Goal: Task Accomplishment & Management: Manage account settings

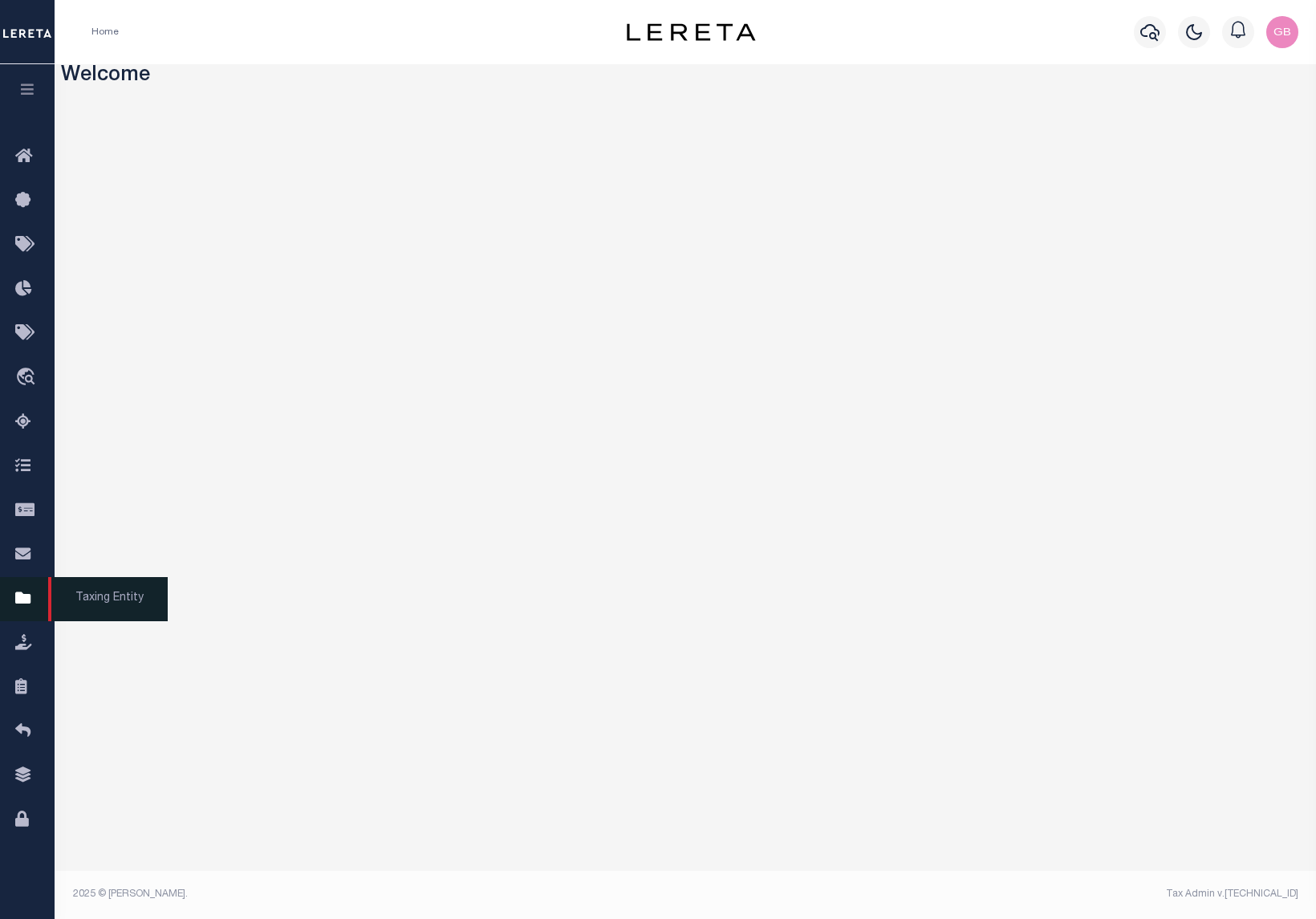
drag, startPoint x: 26, startPoint y: 606, endPoint x: 37, endPoint y: 610, distance: 11.7
click at [26, 606] on icon at bounding box center [28, 598] width 26 height 20
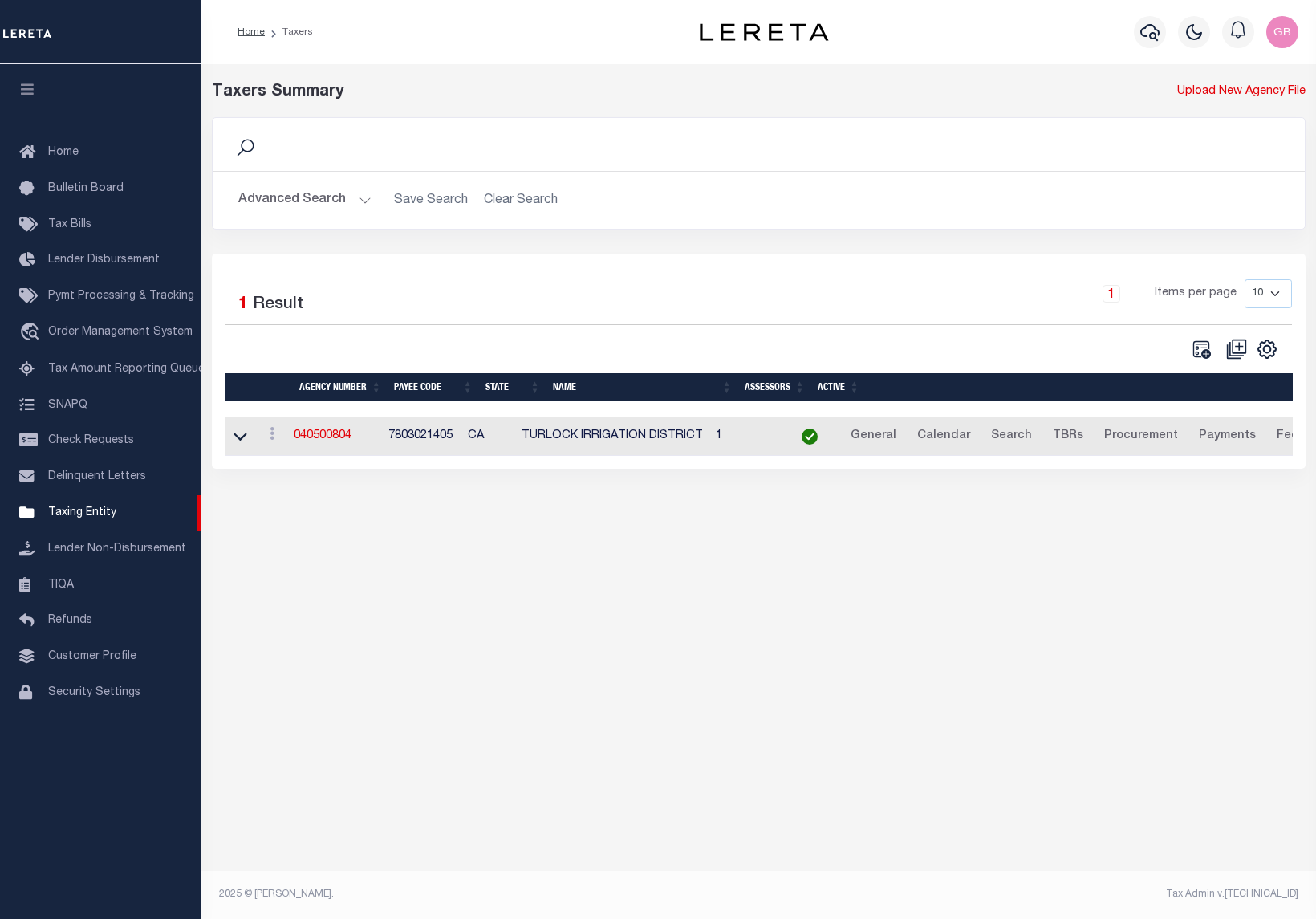
click at [321, 206] on button "Advanced Search" at bounding box center [305, 200] width 134 height 31
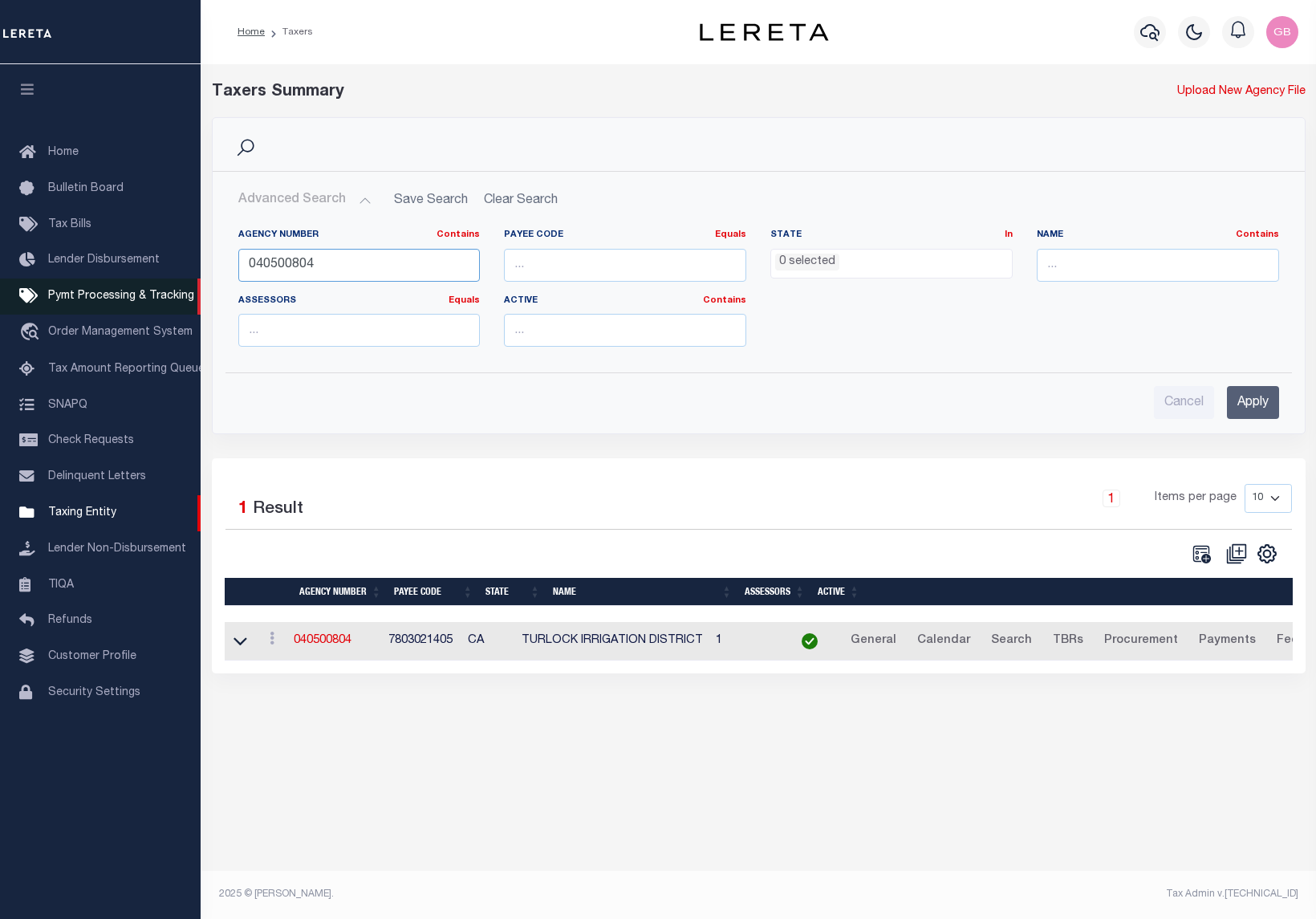
drag, startPoint x: 337, startPoint y: 266, endPoint x: 157, endPoint y: 286, distance: 181.1
click at [157, 286] on div "Home Taxers Profile" at bounding box center [658, 445] width 1316 height 892
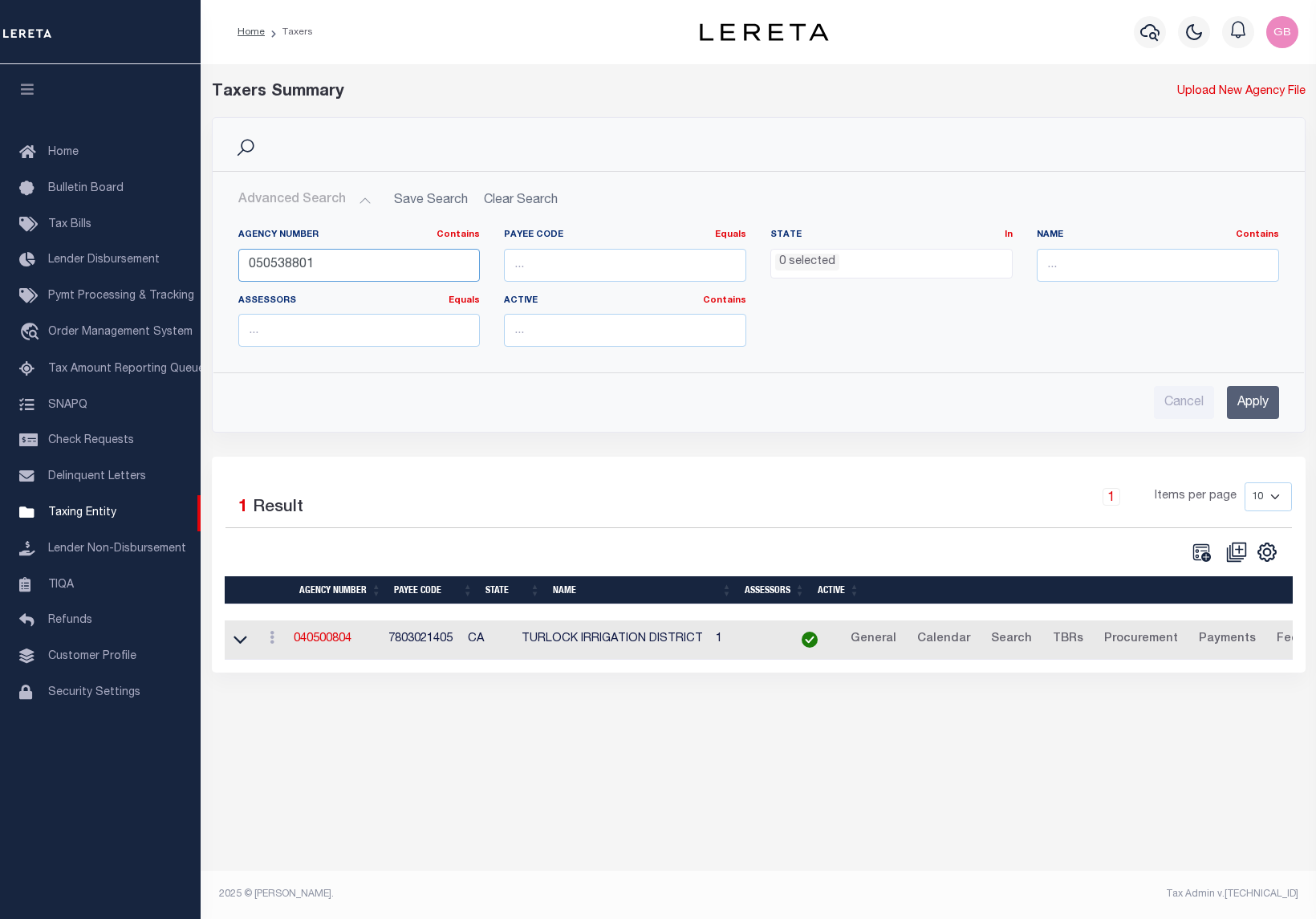
type input "050538801"
click at [1247, 400] on input "Apply" at bounding box center [1253, 403] width 52 height 33
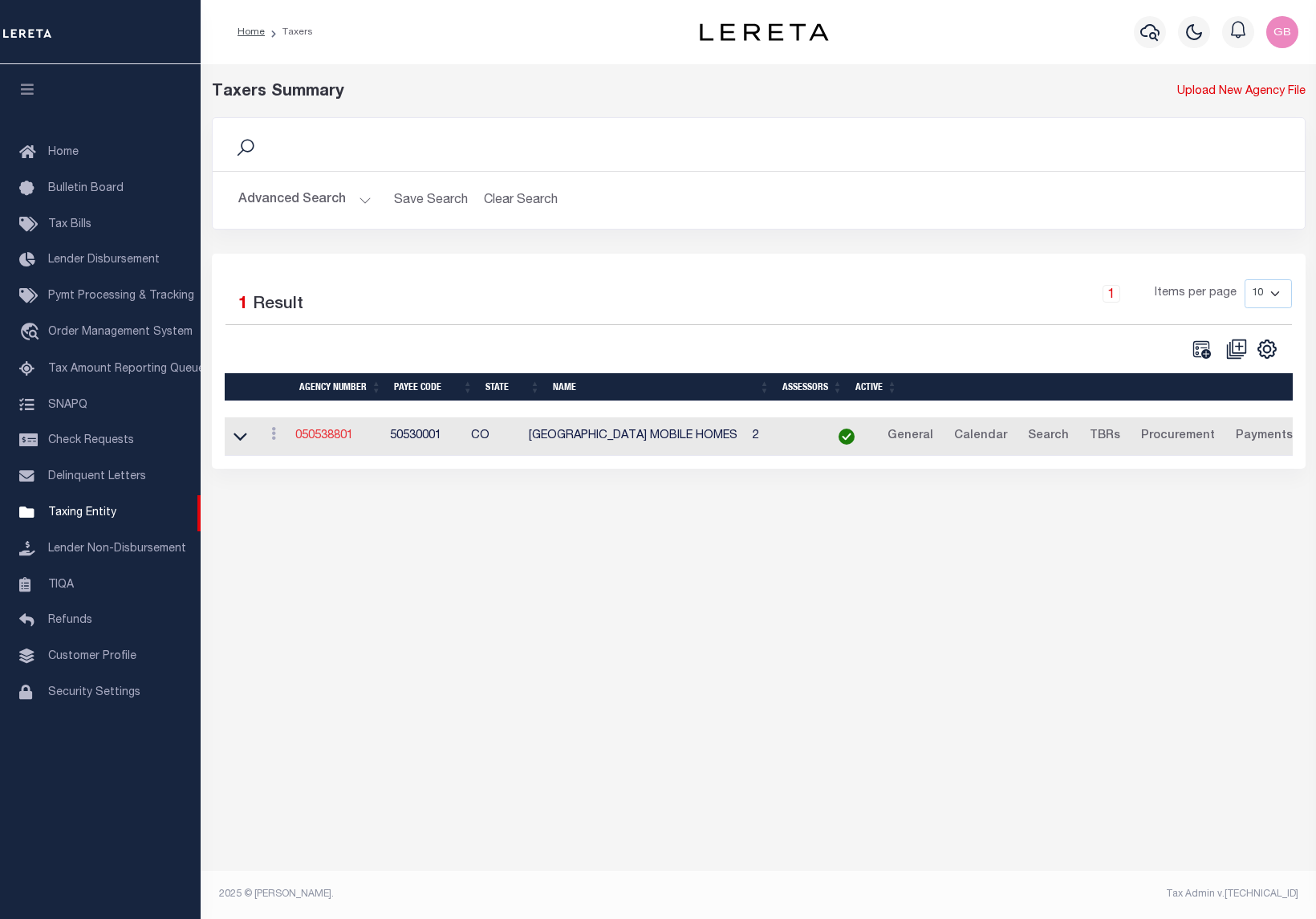
click at [329, 432] on link "050538801" at bounding box center [324, 436] width 58 height 12
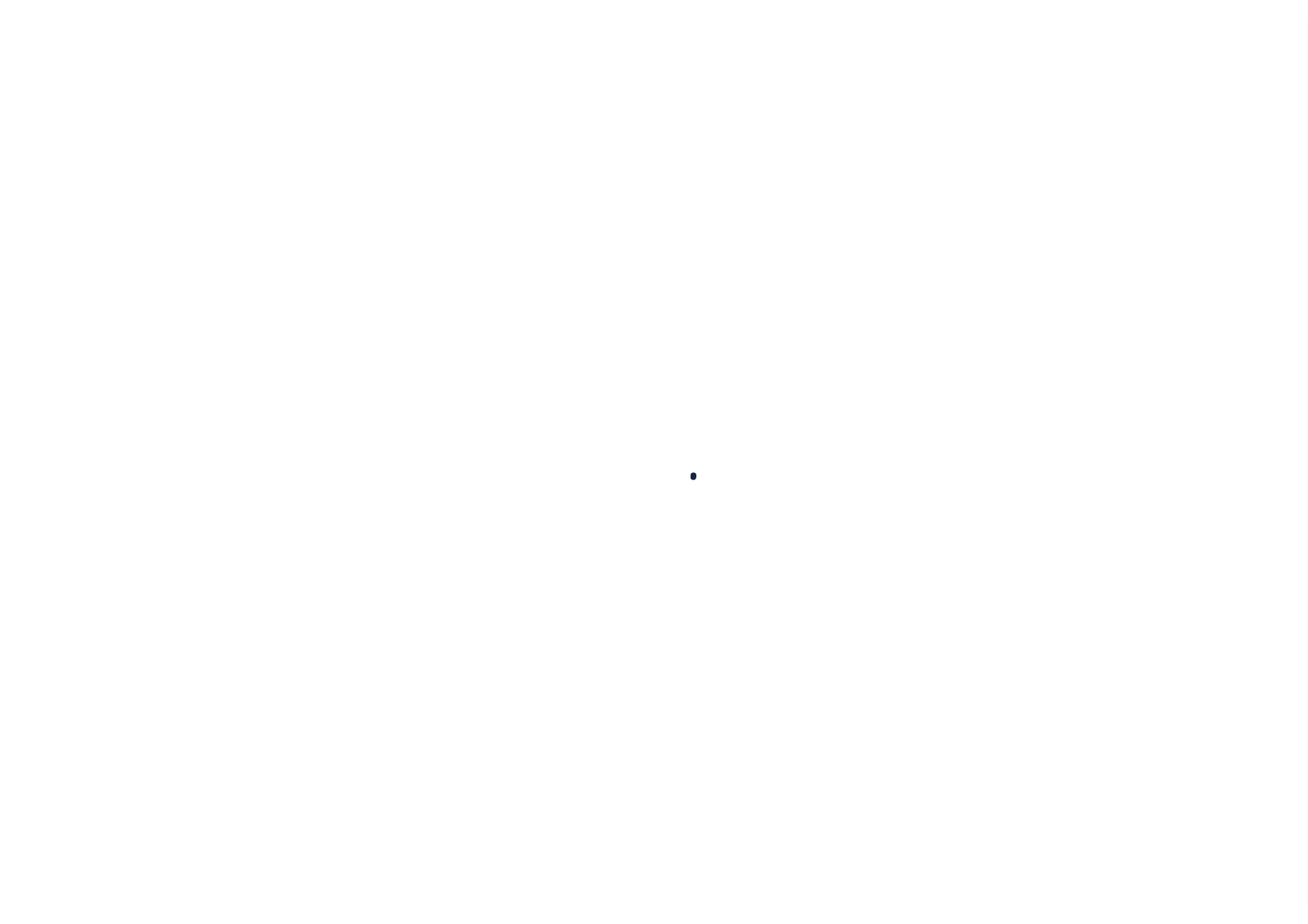
select select
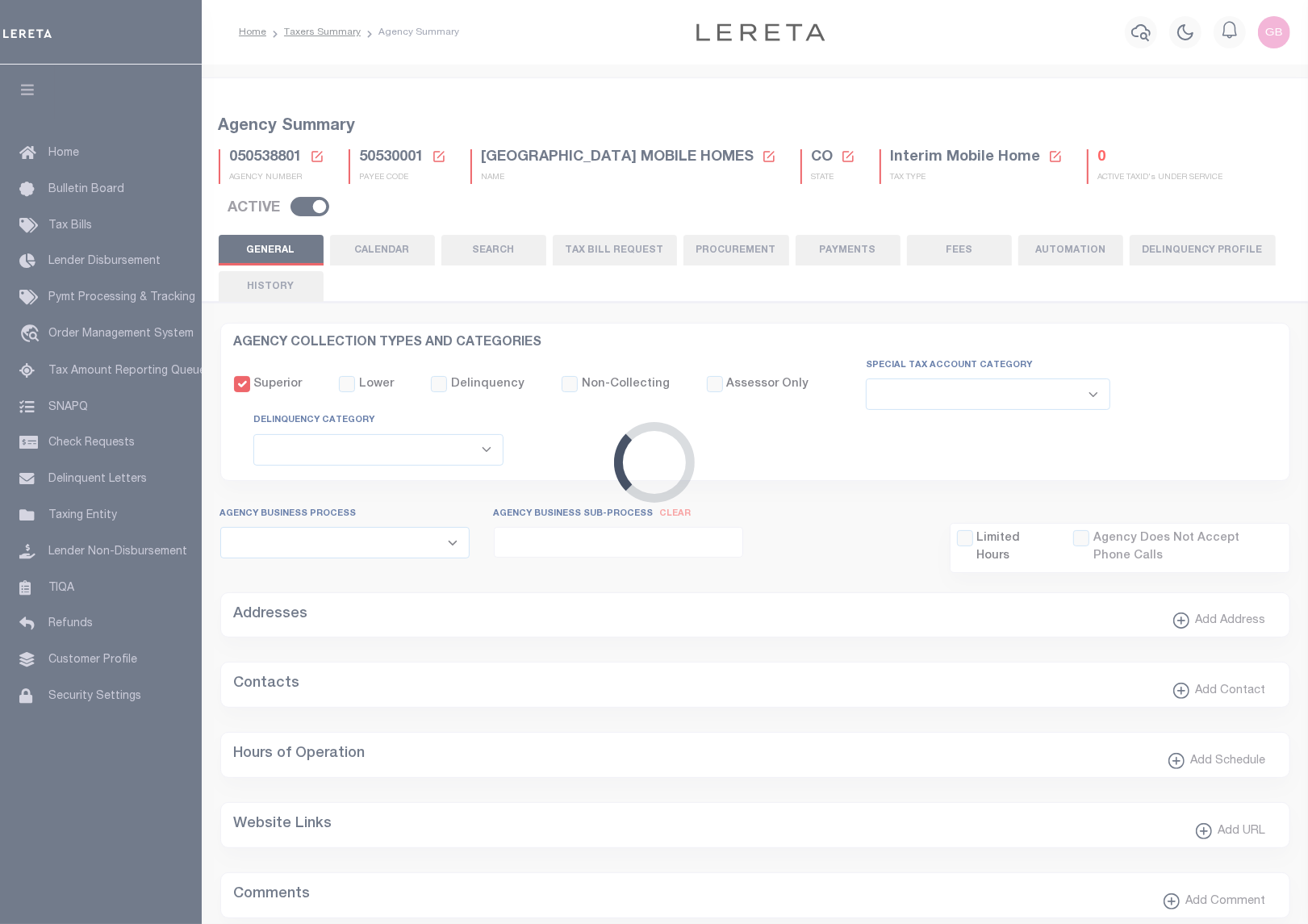
checkbox input "false"
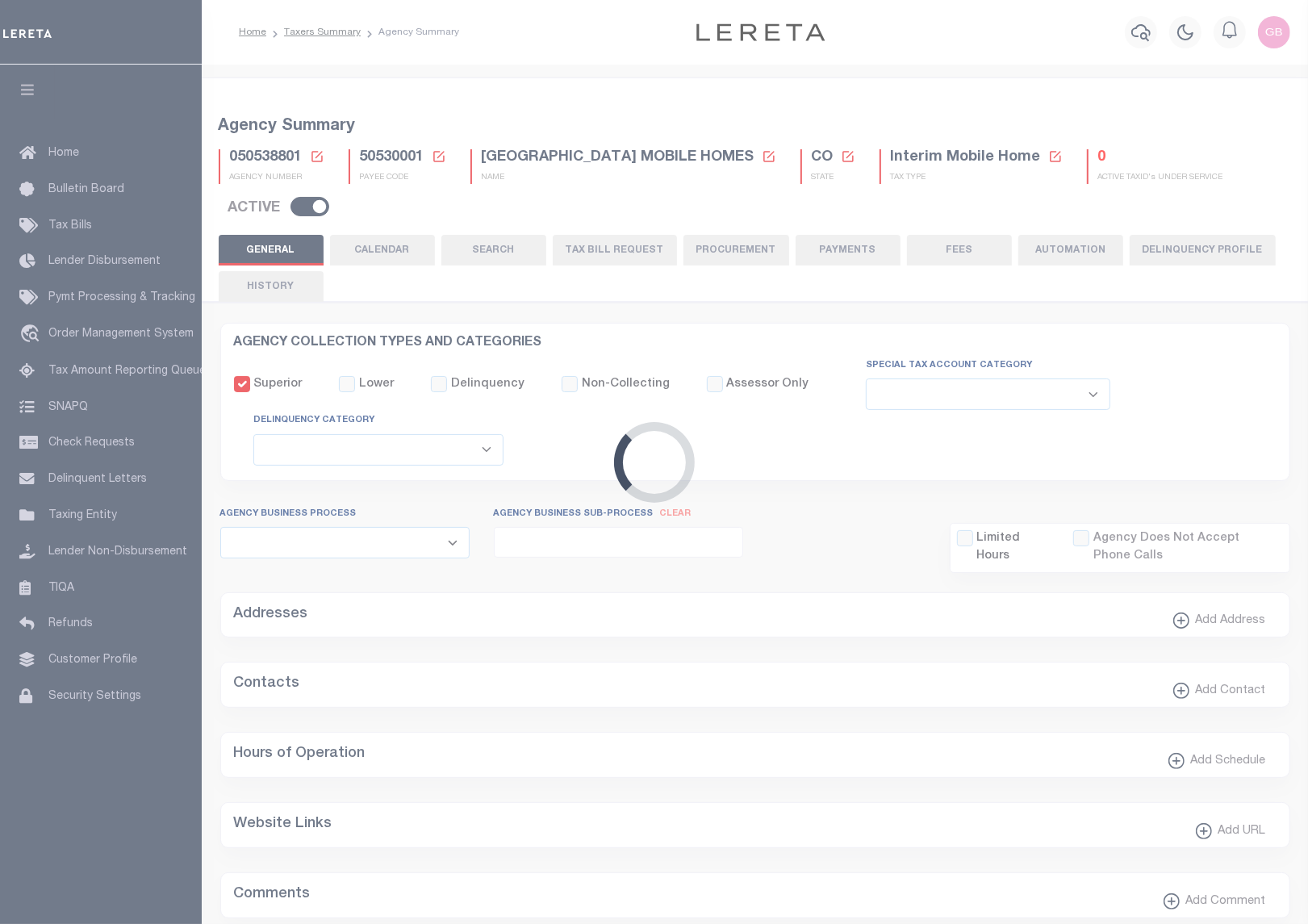
type input "810500000"
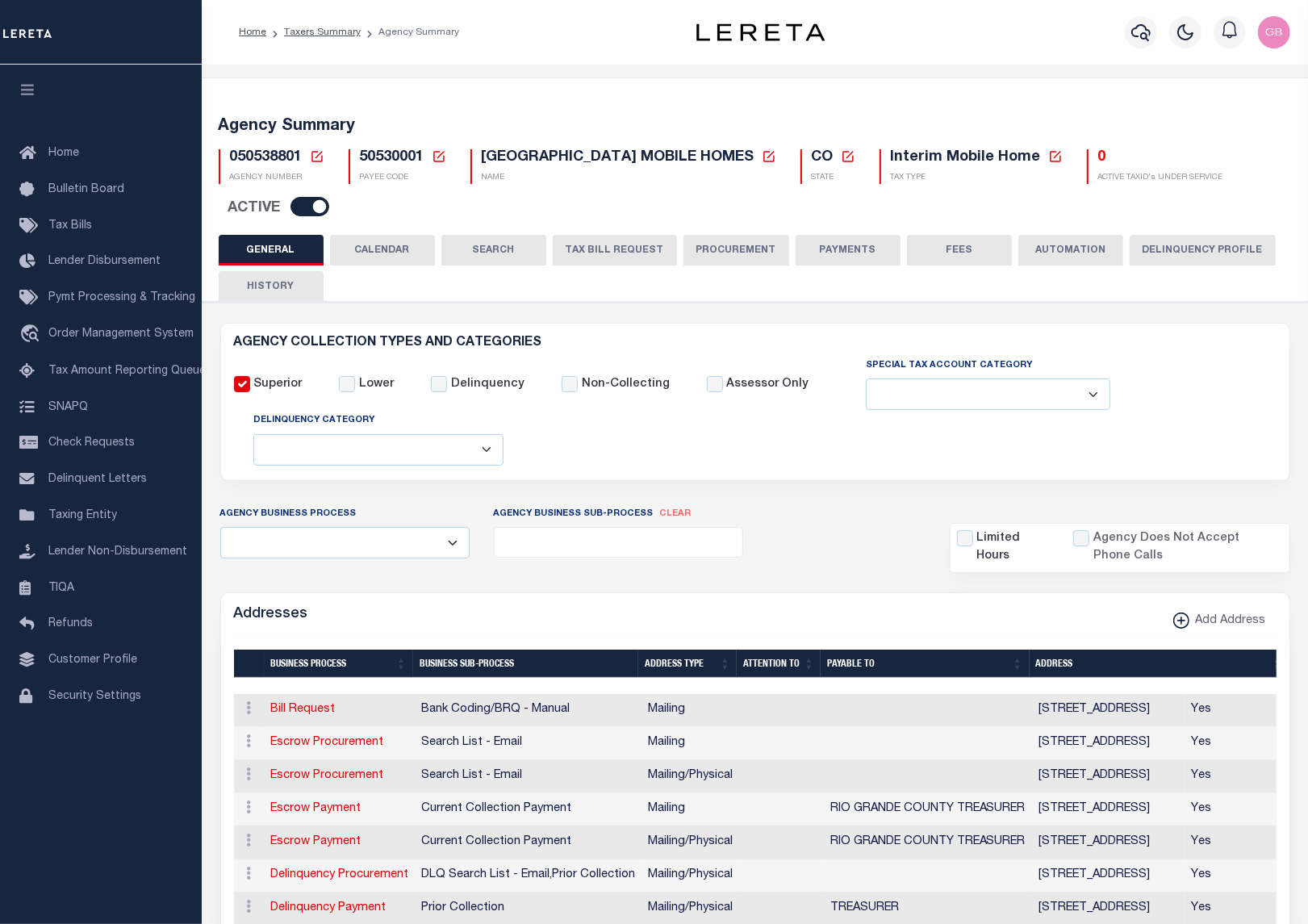
click at [322, 156] on icon at bounding box center [317, 156] width 15 height 15
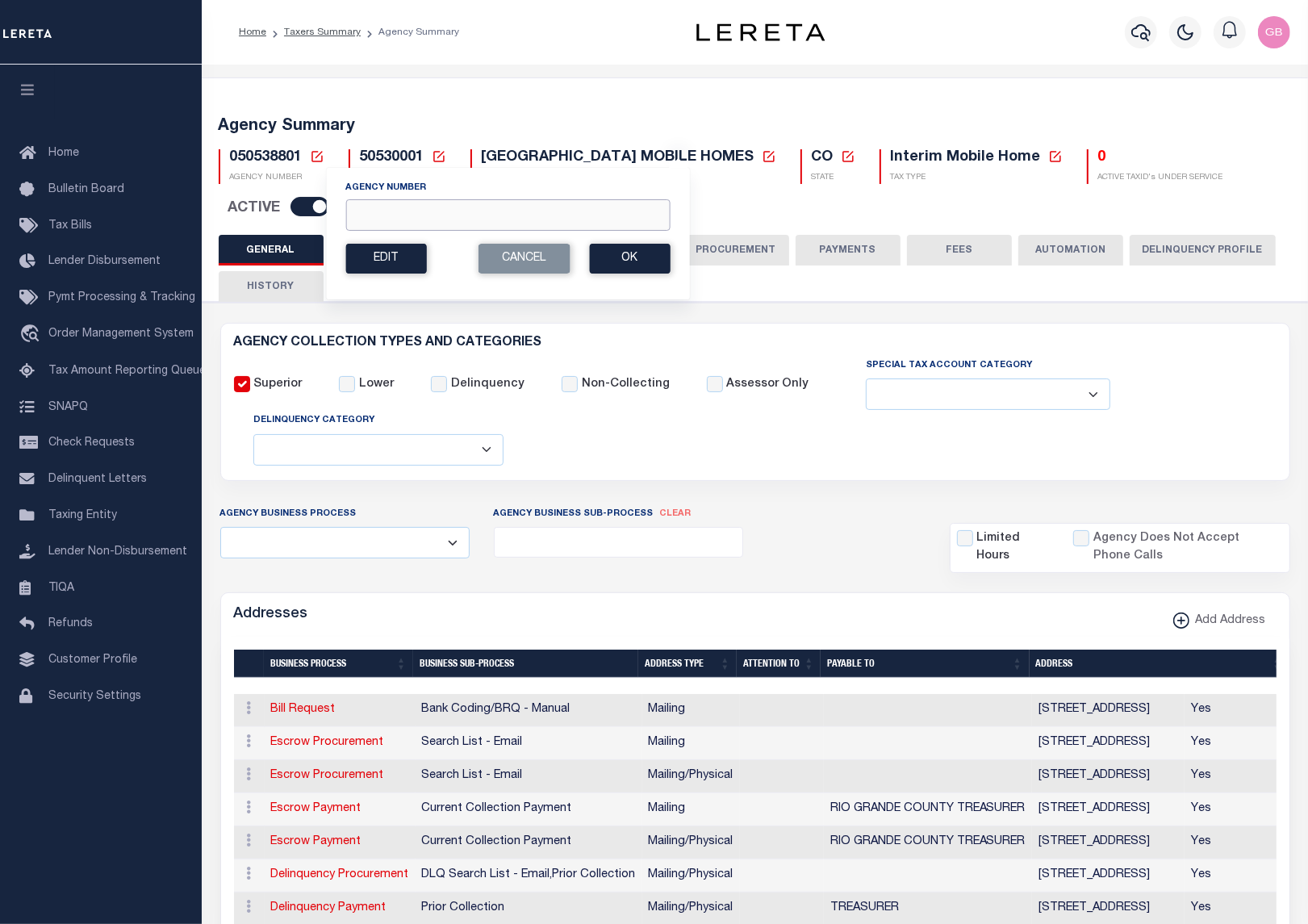
drag, startPoint x: 402, startPoint y: 218, endPoint x: 412, endPoint y: 199, distance: 21.5
click at [404, 218] on input "Agency Number" at bounding box center [507, 215] width 324 height 31
type input "060070215"
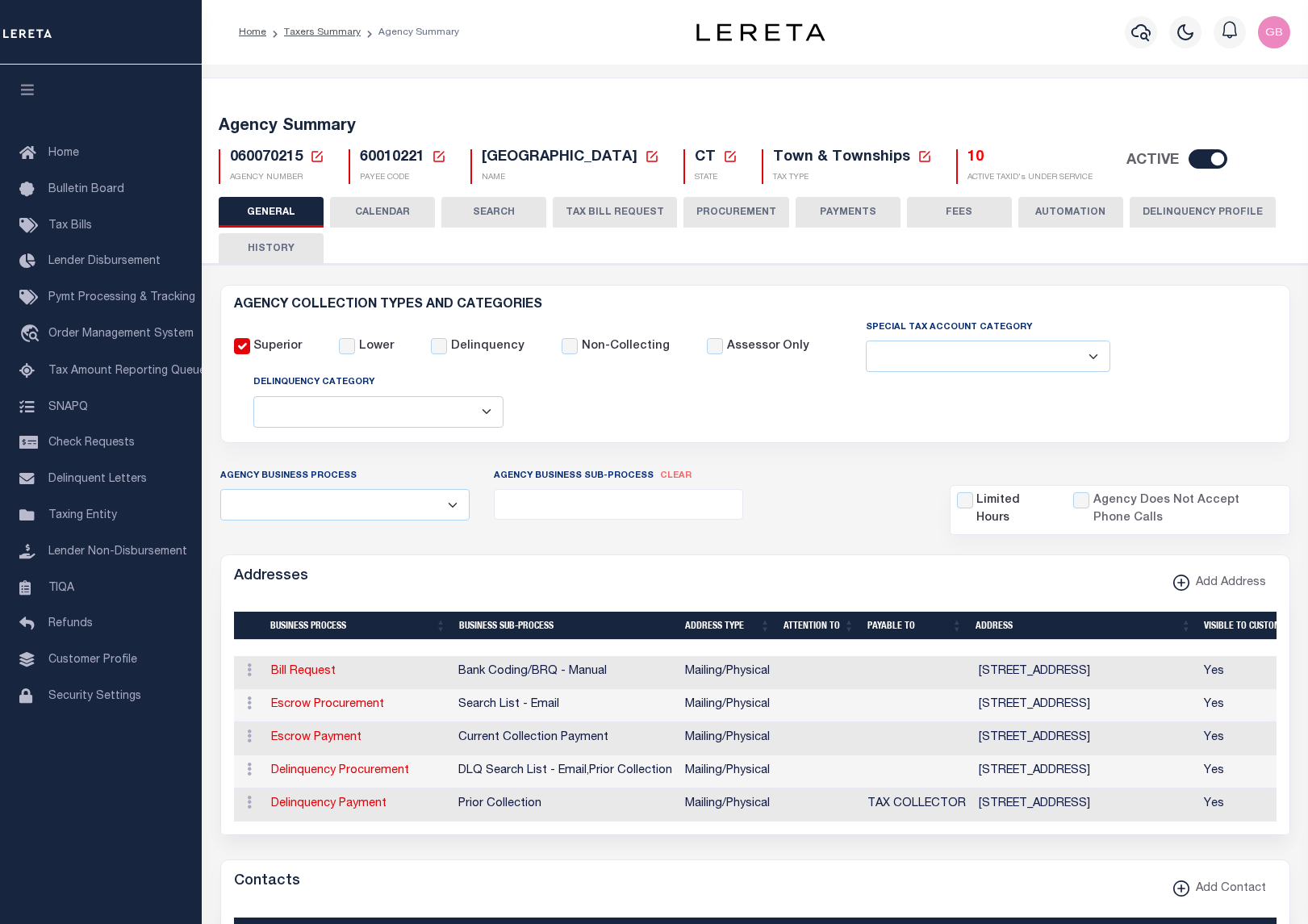
select select
drag, startPoint x: 324, startPoint y: 151, endPoint x: 316, endPoint y: 156, distance: 9.4
click at [324, 151] on div "060070215 Agency Number Edit Cancel Ok New Agency Number Cancel Ok AGENCY NUMBER" at bounding box center [271, 166] width 130 height 35
click at [317, 158] on icon at bounding box center [317, 156] width 15 height 15
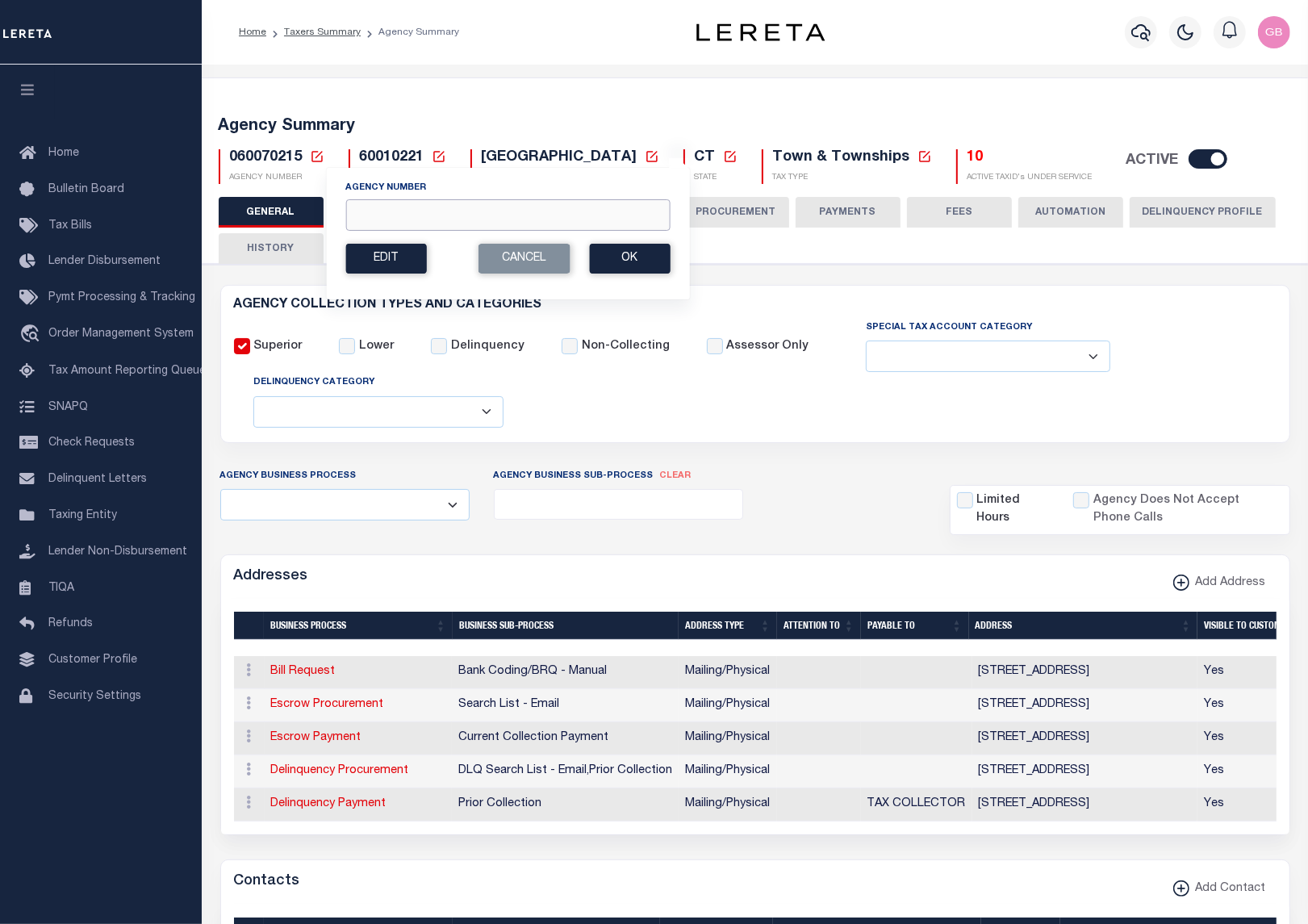
drag, startPoint x: 402, startPoint y: 227, endPoint x: 417, endPoint y: 204, distance: 27.5
click at [403, 227] on input "Agency Number" at bounding box center [507, 215] width 324 height 31
type input "060090214"
click at [617, 260] on button "Ok" at bounding box center [629, 258] width 81 height 30
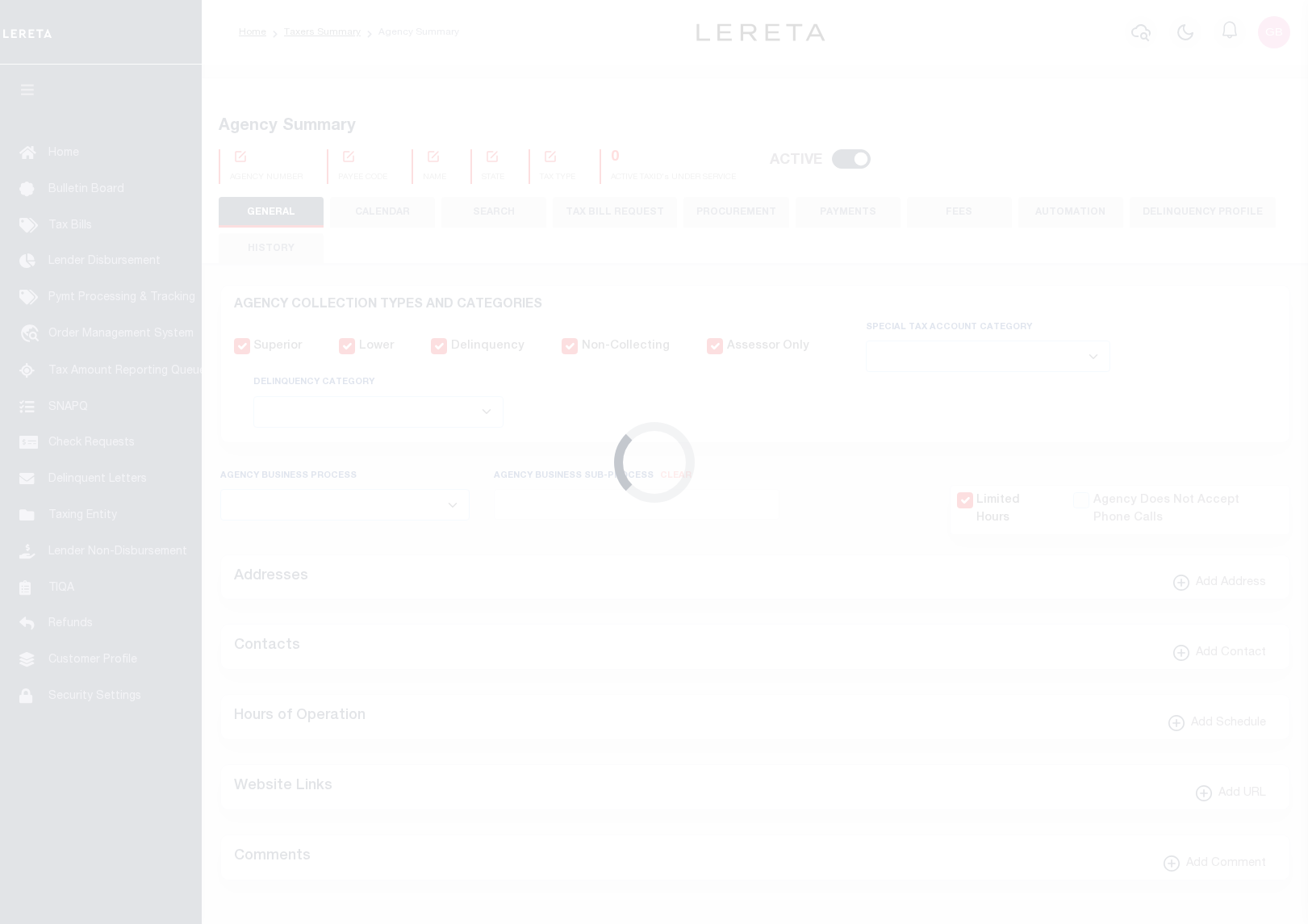
select select
checkbox input "false"
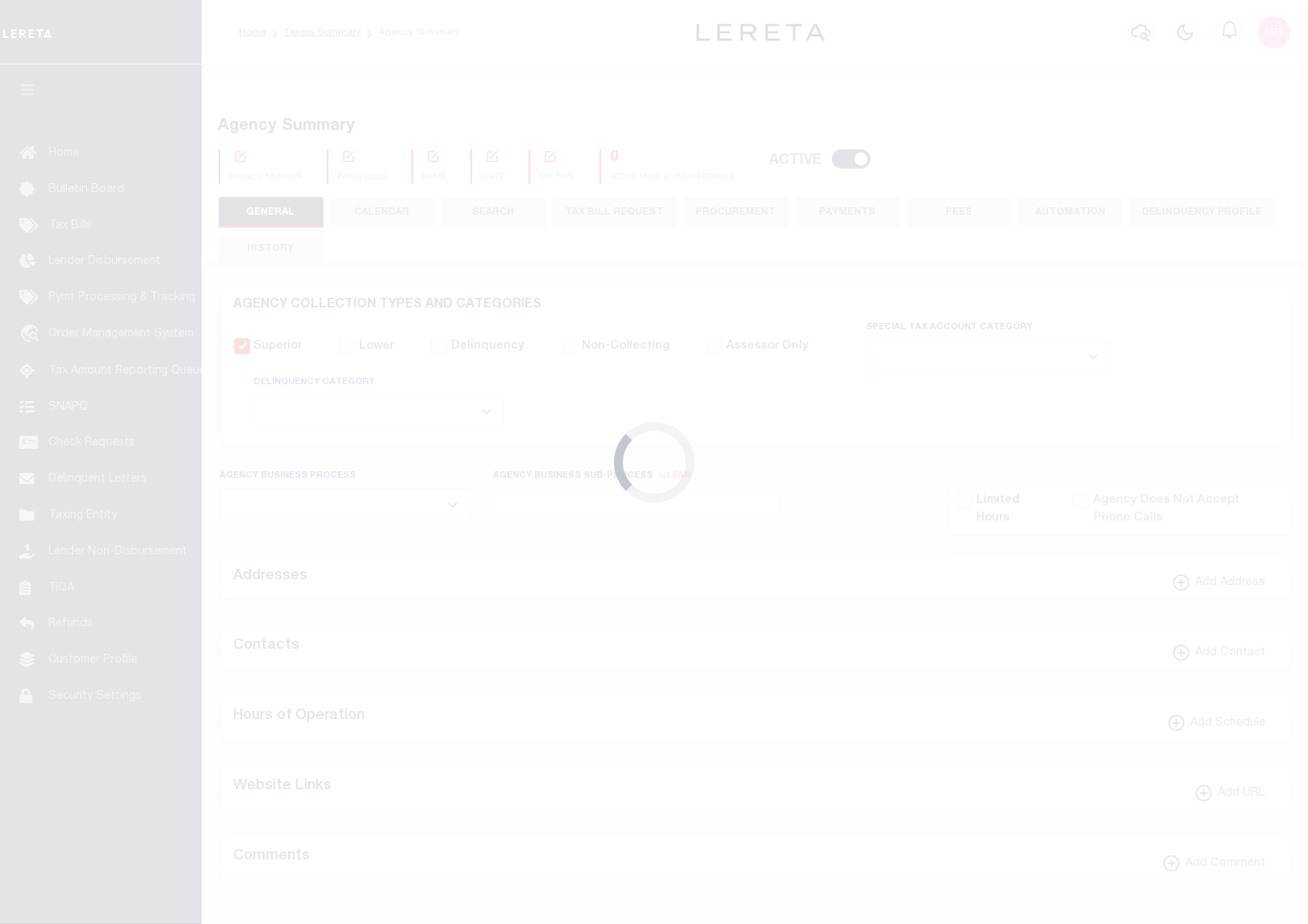
checkbox input "false"
type input "900517005"
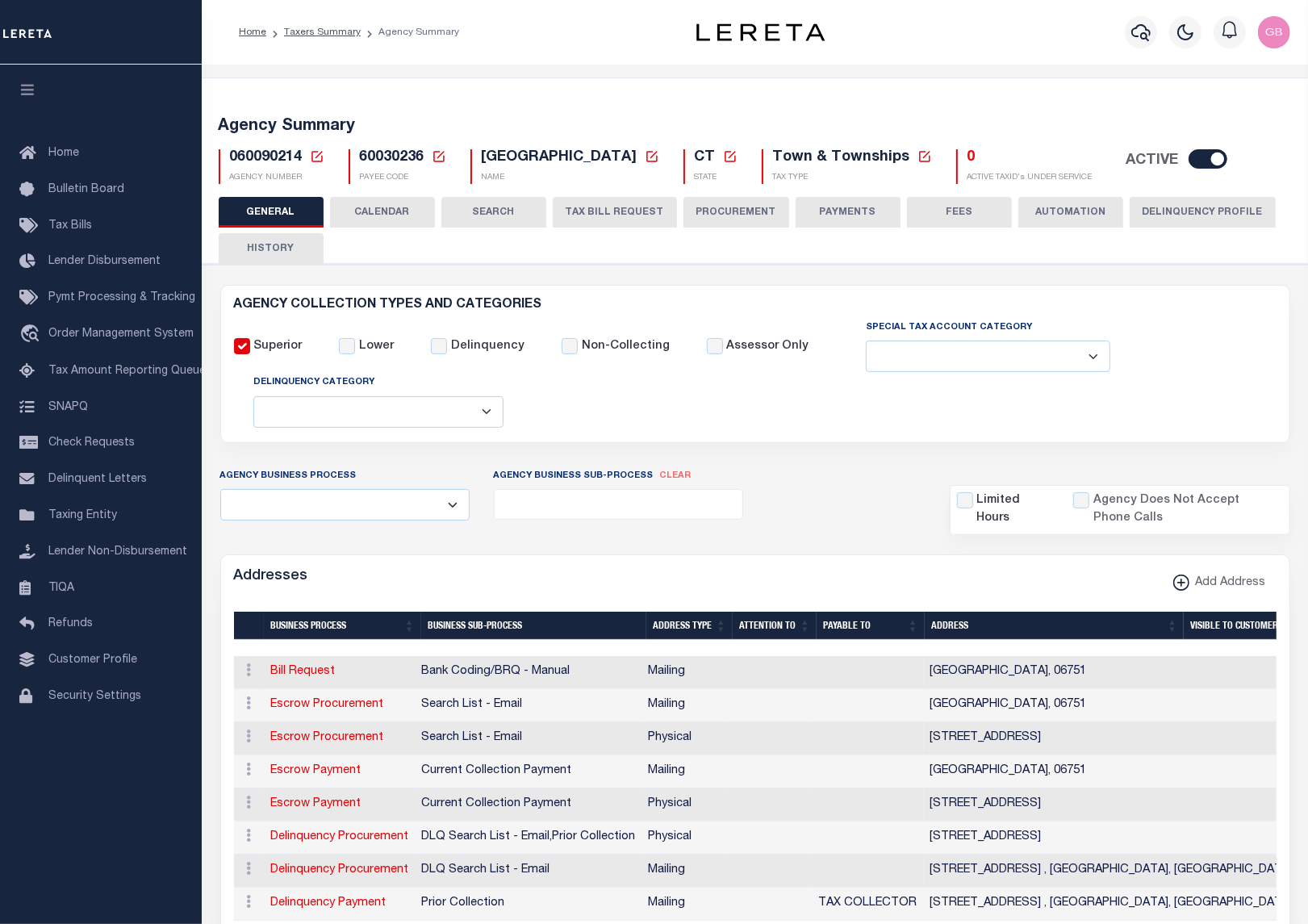
drag, startPoint x: 1256, startPoint y: 365, endPoint x: 1212, endPoint y: 365, distance: 44.0
click at [1256, 365] on div "Superior Lower Delinquency Non-Collecting Assessor Only" at bounding box center [755, 374] width 1066 height 111
drag, startPoint x: 152, startPoint y: 858, endPoint x: 199, endPoint y: 821, distance: 59.8
click at [152, 858] on div "Home Bulletin Board Tax Bills Lender Disbursement Pymt Processing & Tracking tr…" at bounding box center [100, 494] width 202 height 859
